Goal: Task Accomplishment & Management: Manage account settings

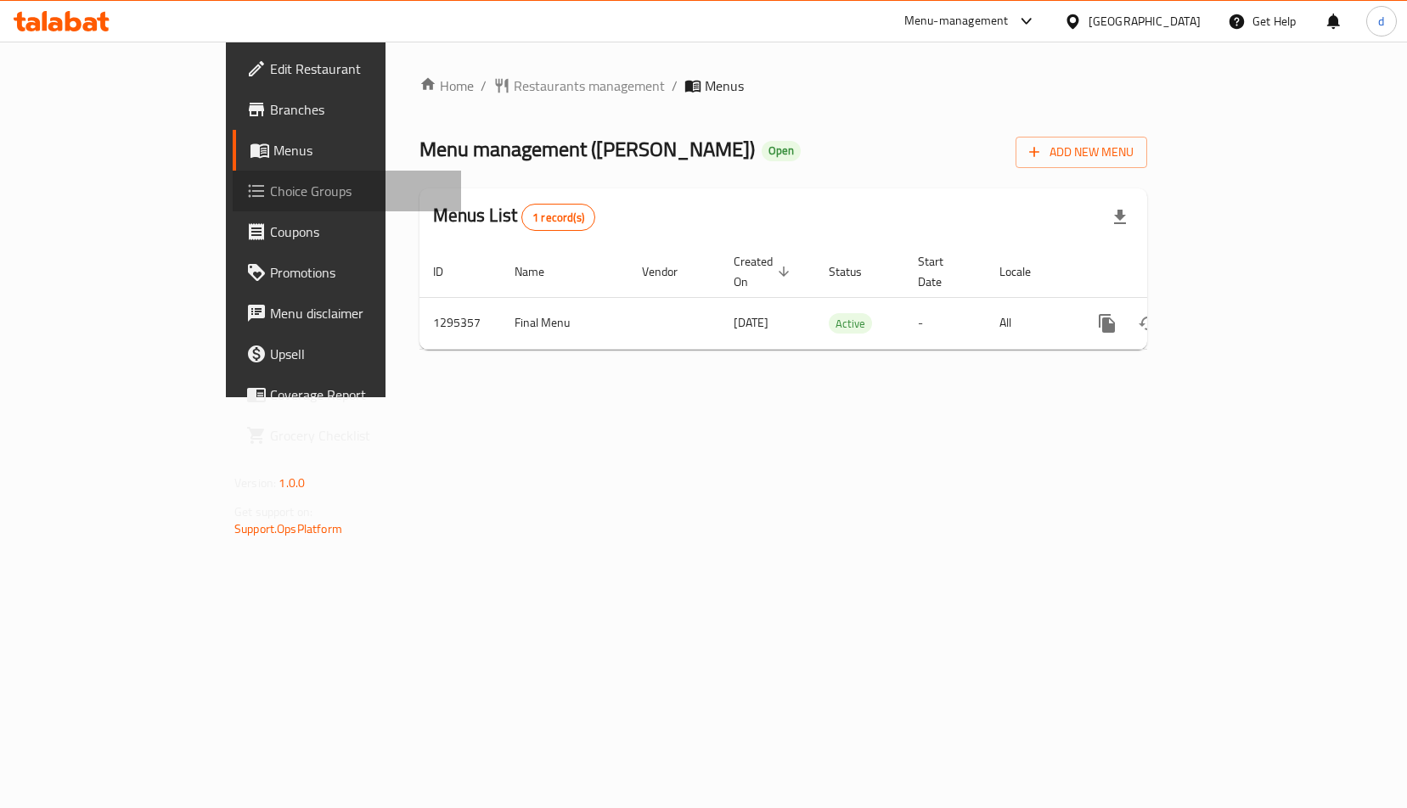
click at [270, 191] on span "Choice Groups" at bounding box center [358, 191] width 177 height 20
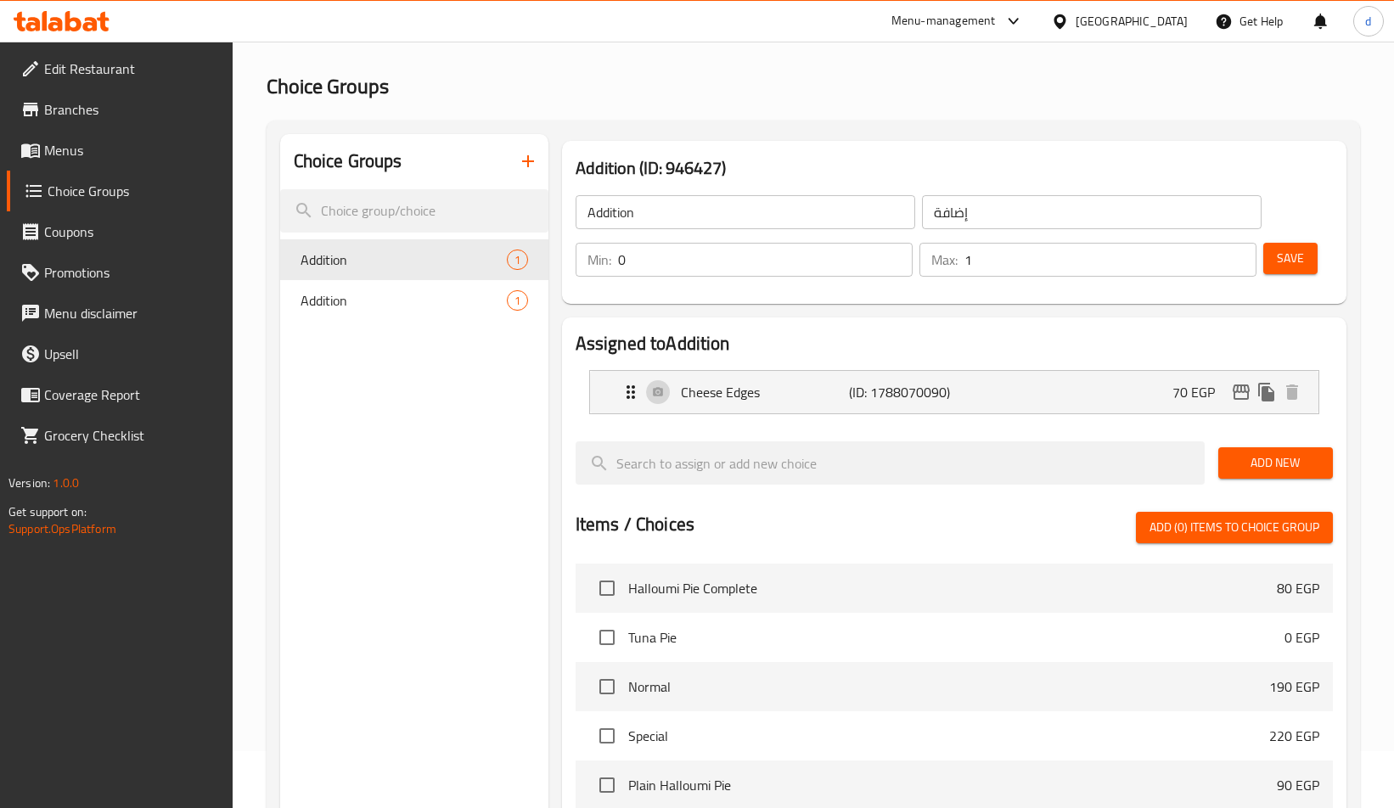
scroll to position [85, 0]
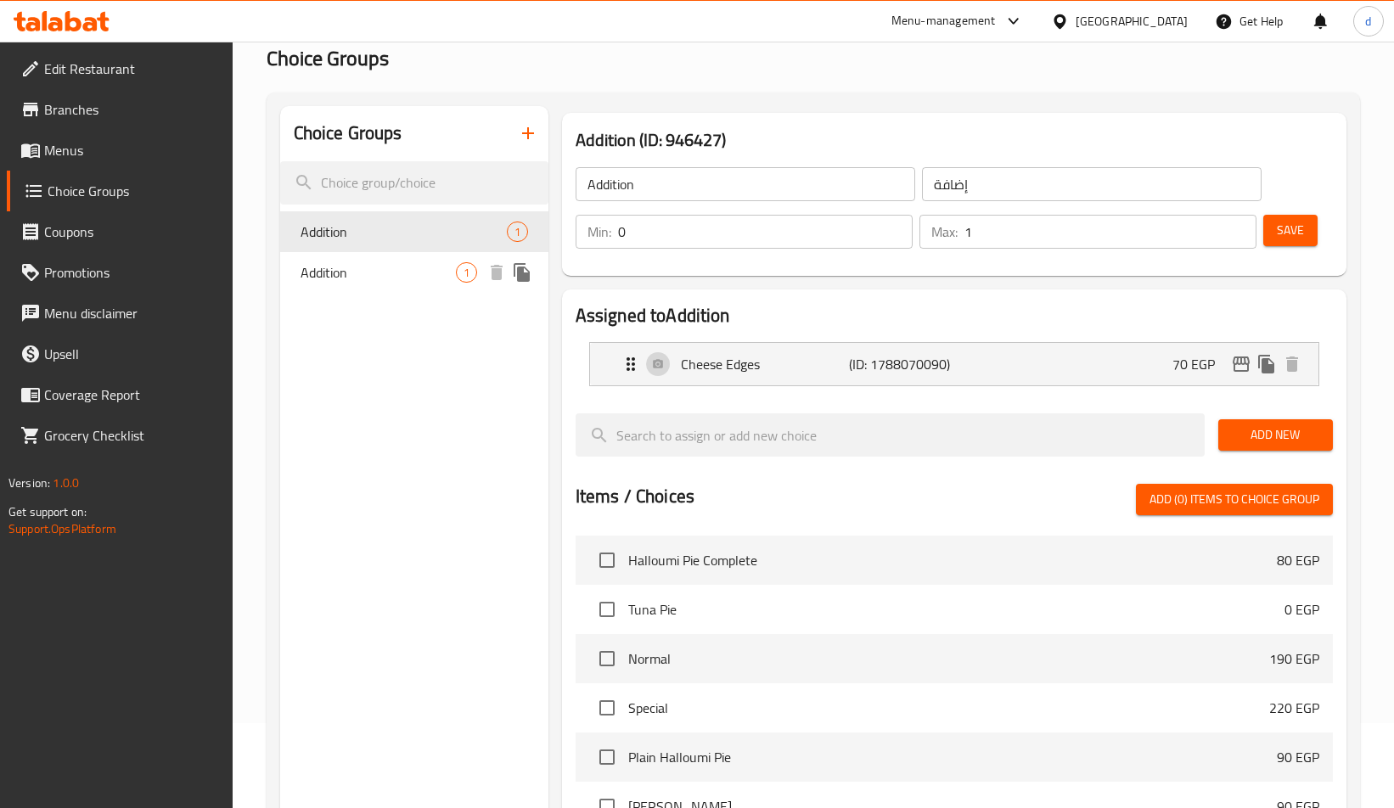
click at [443, 265] on span "Addition" at bounding box center [378, 272] width 155 height 20
type input "Addition"
type input "اضافه"
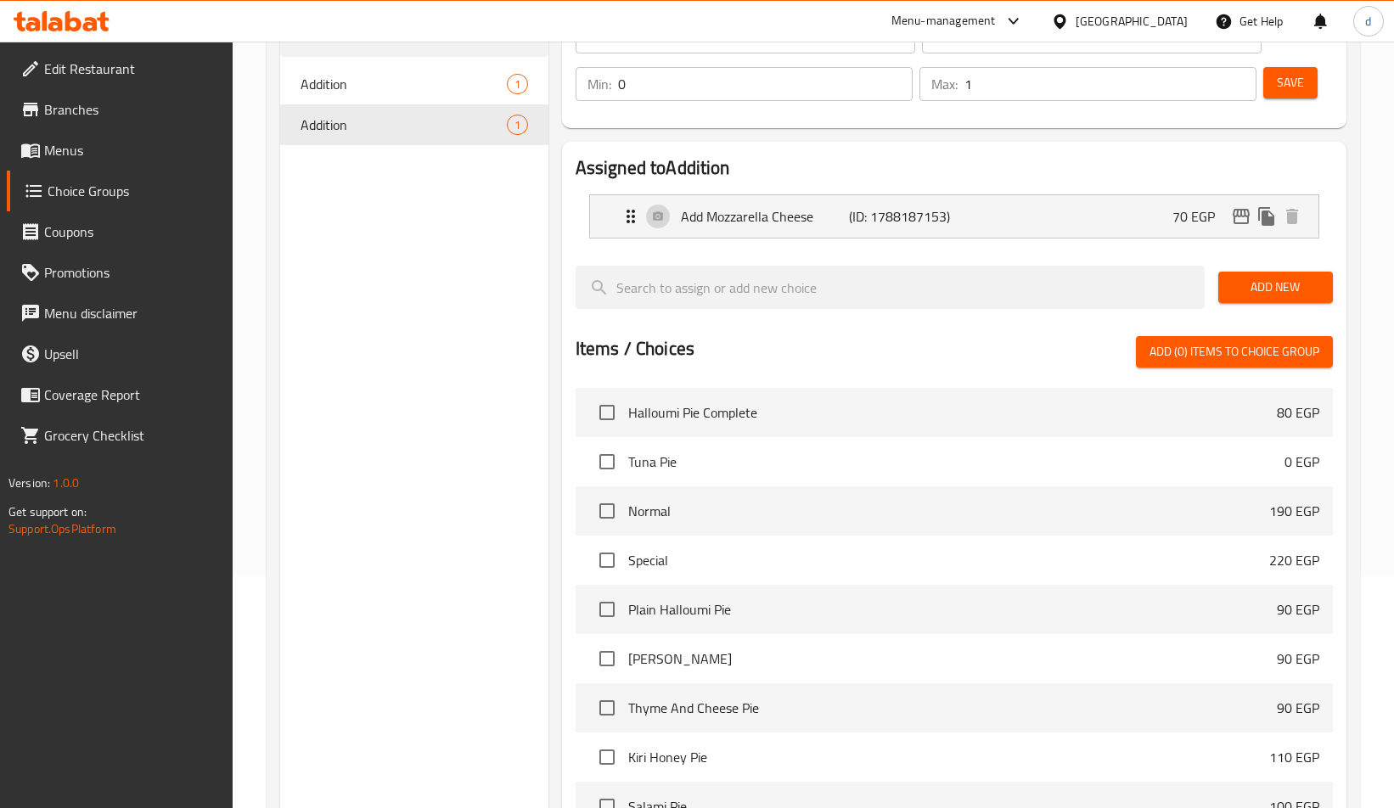
scroll to position [222, 0]
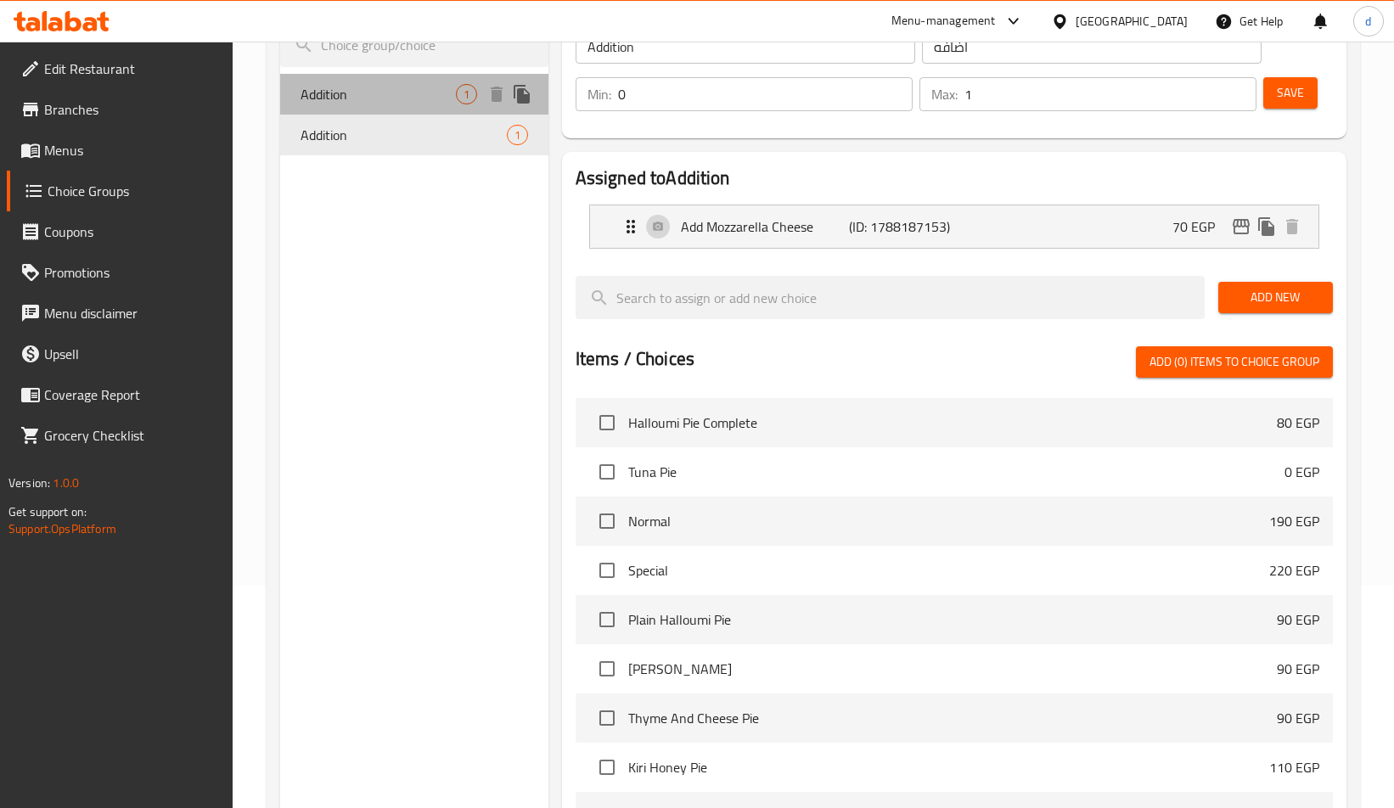
click at [388, 103] on span "Addition" at bounding box center [378, 94] width 155 height 20
type input "Addition"
type input "إضافة"
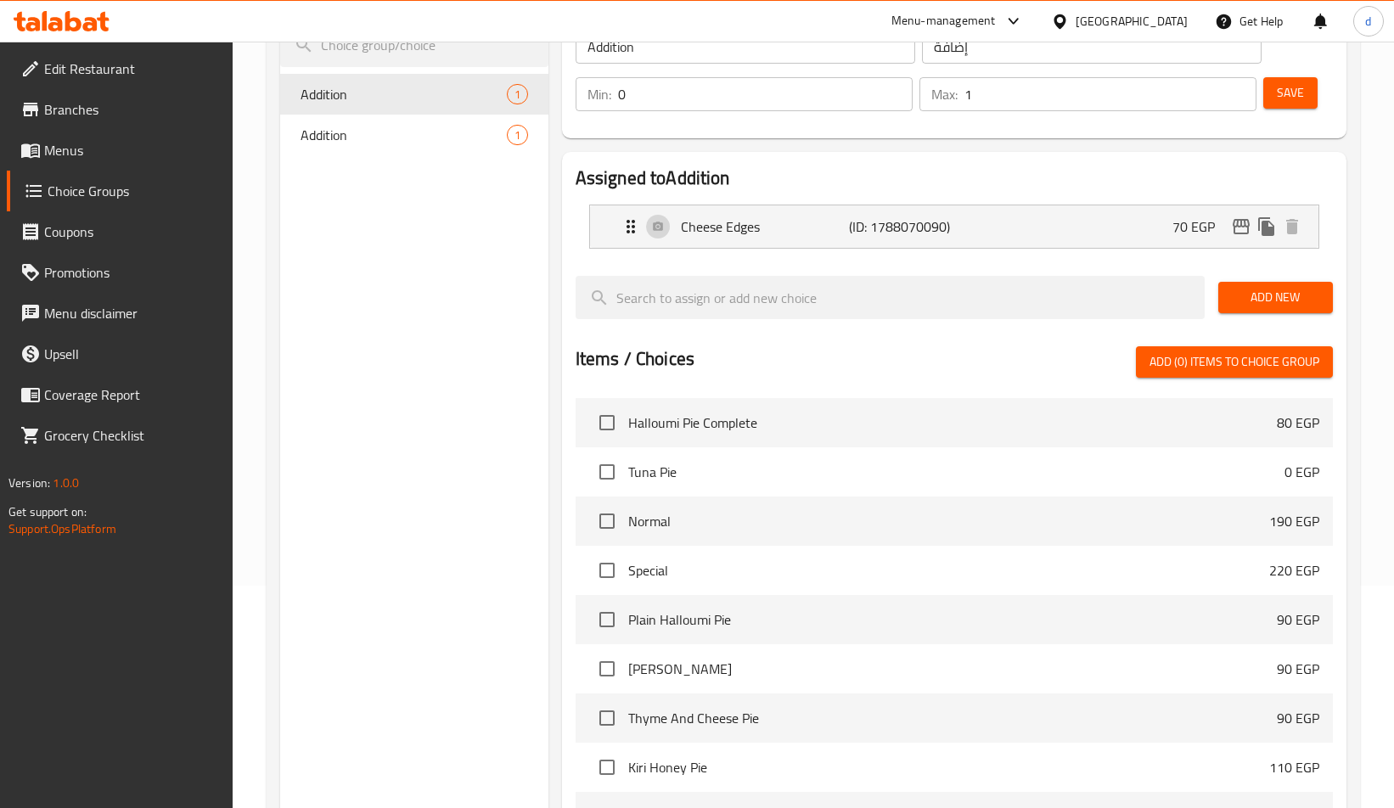
scroll to position [0, 0]
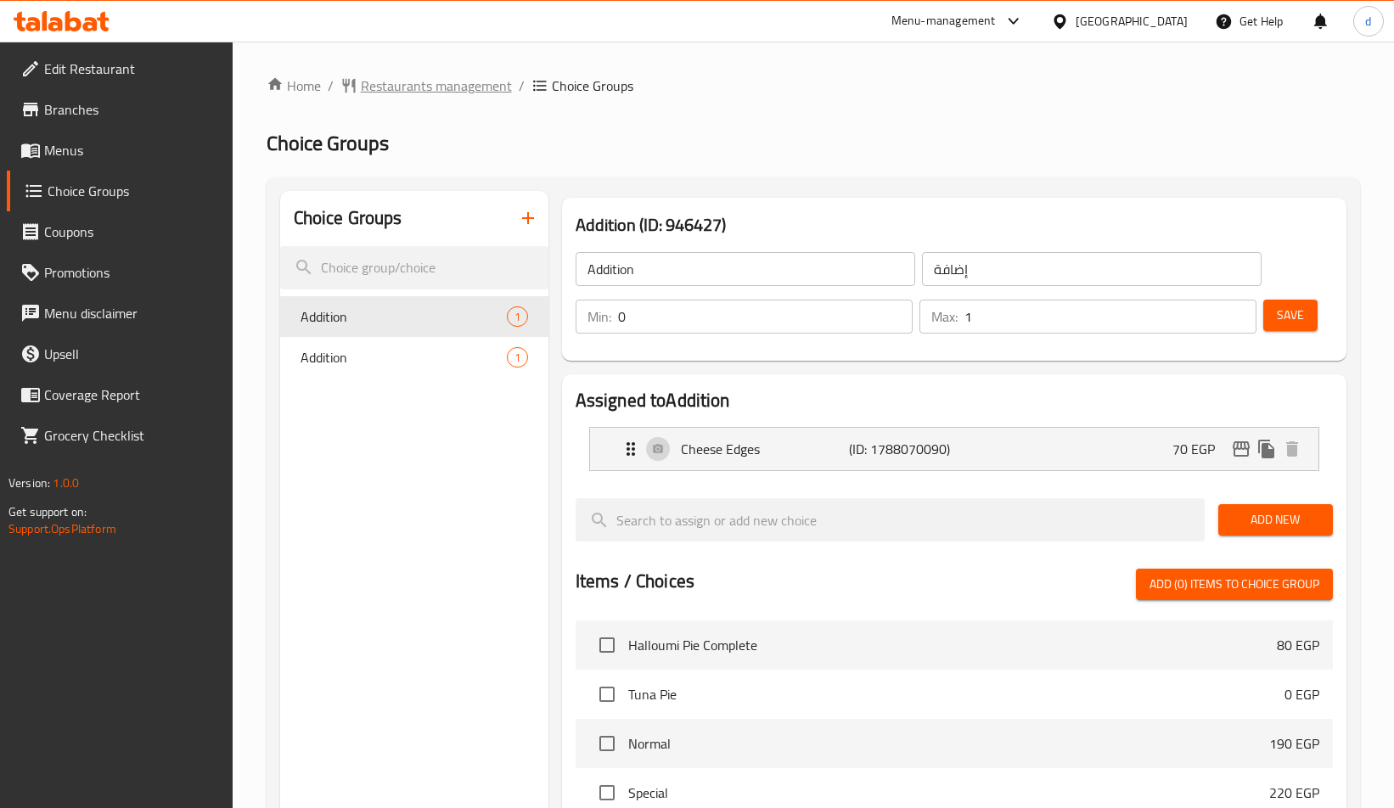
click at [397, 77] on span "Restaurants management" at bounding box center [436, 86] width 151 height 20
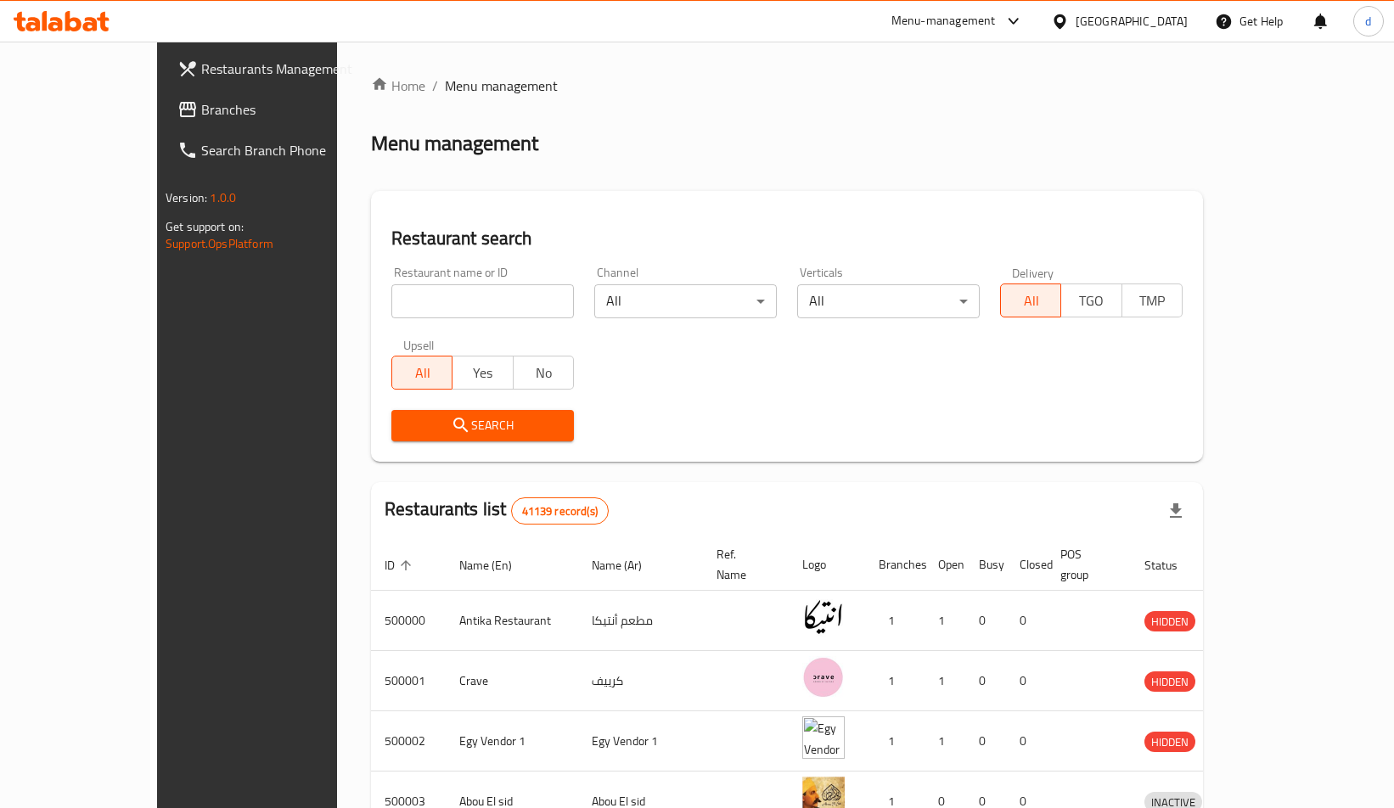
click at [201, 110] on span "Branches" at bounding box center [288, 109] width 175 height 20
